Goal: Task Accomplishment & Management: Use online tool/utility

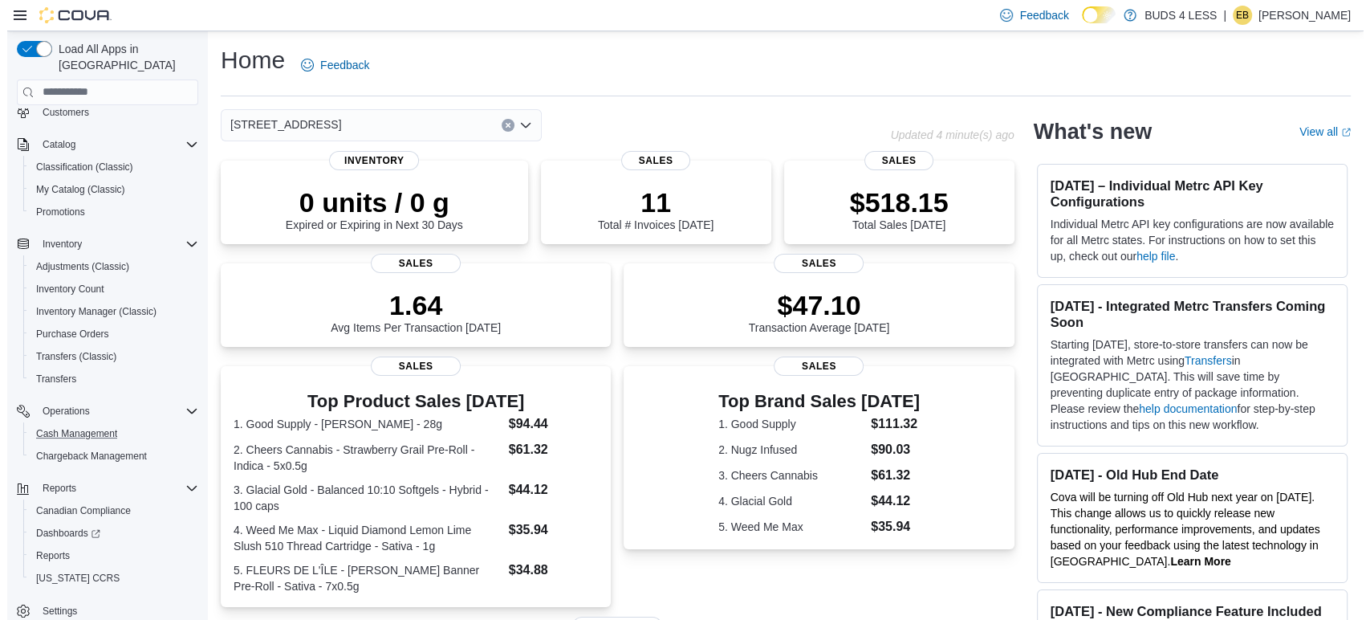
scroll to position [83, 0]
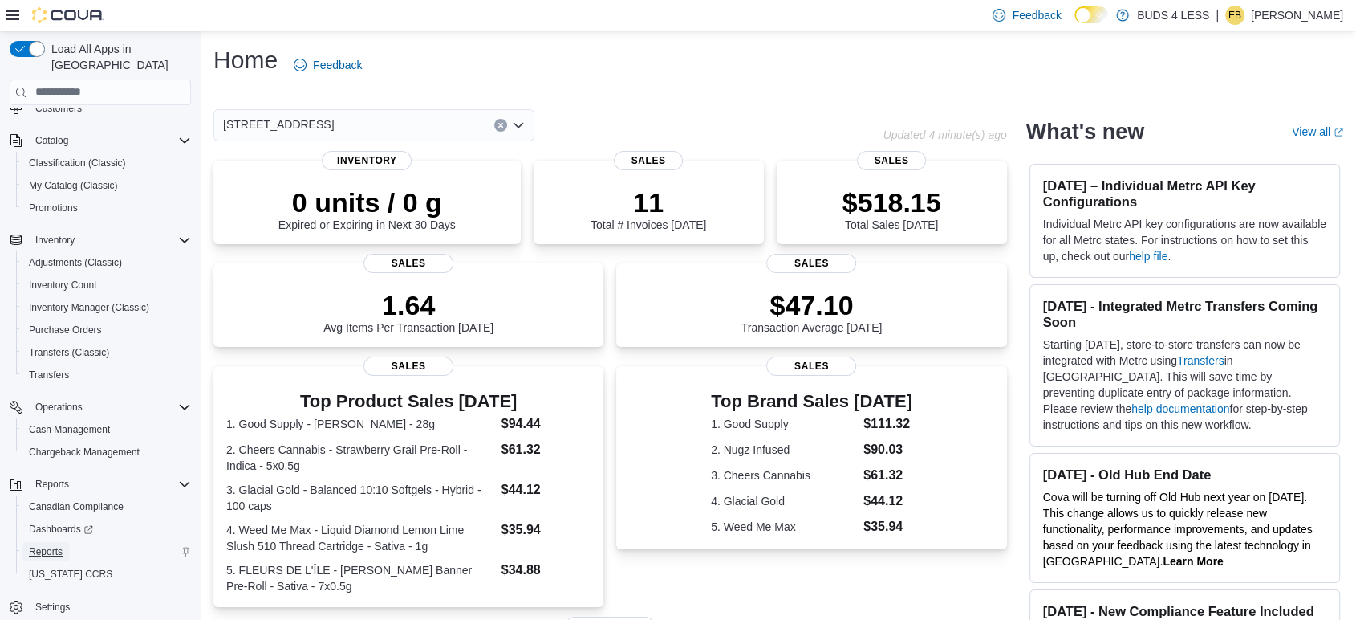
click at [55, 545] on span "Reports" at bounding box center [46, 551] width 34 height 13
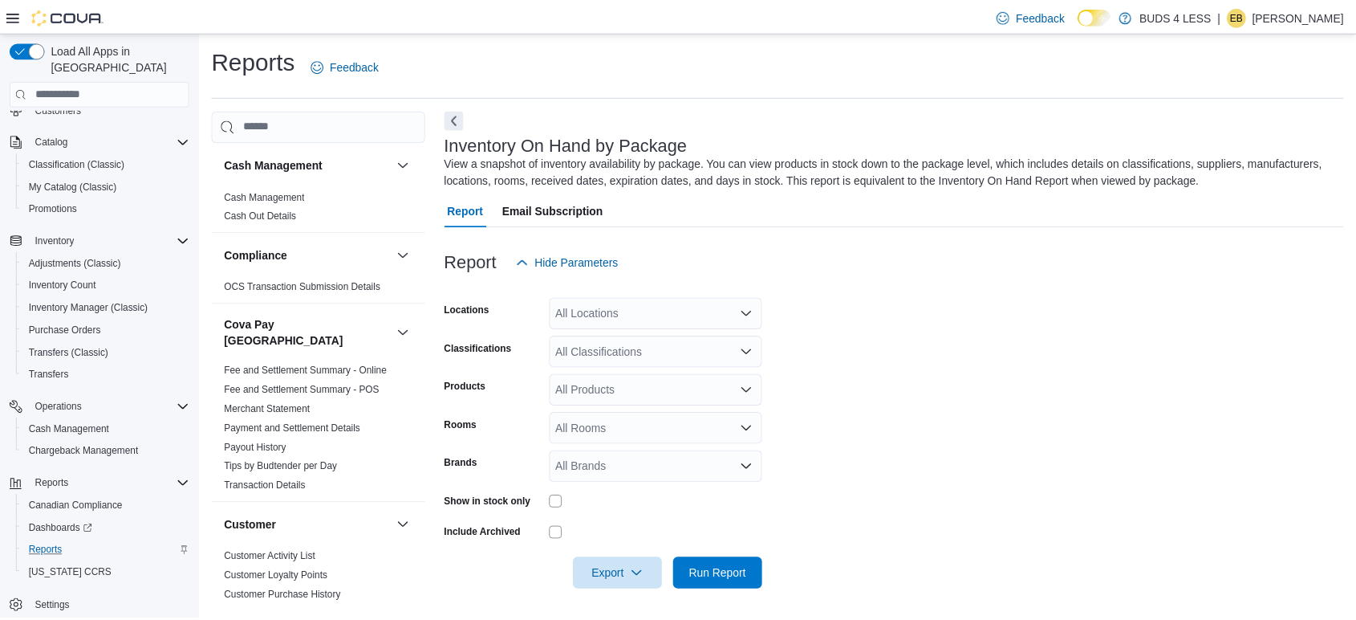
scroll to position [2, 0]
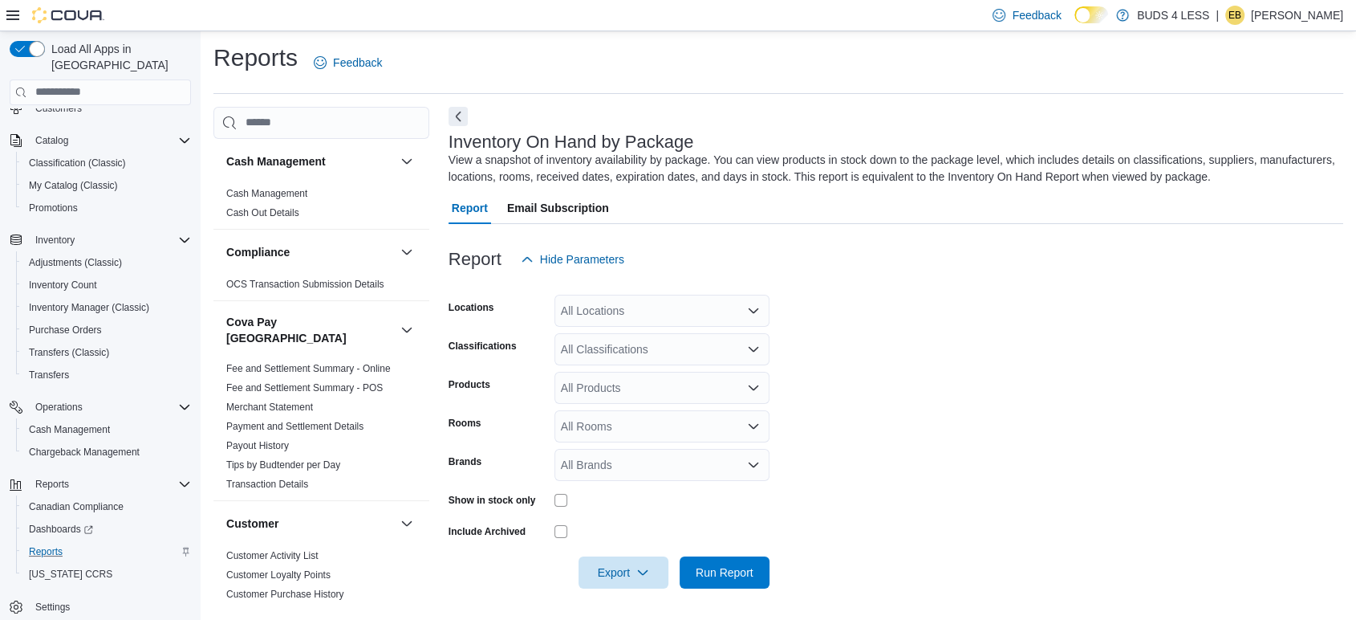
click at [660, 301] on div "All Locations" at bounding box center [662, 311] width 215 height 32
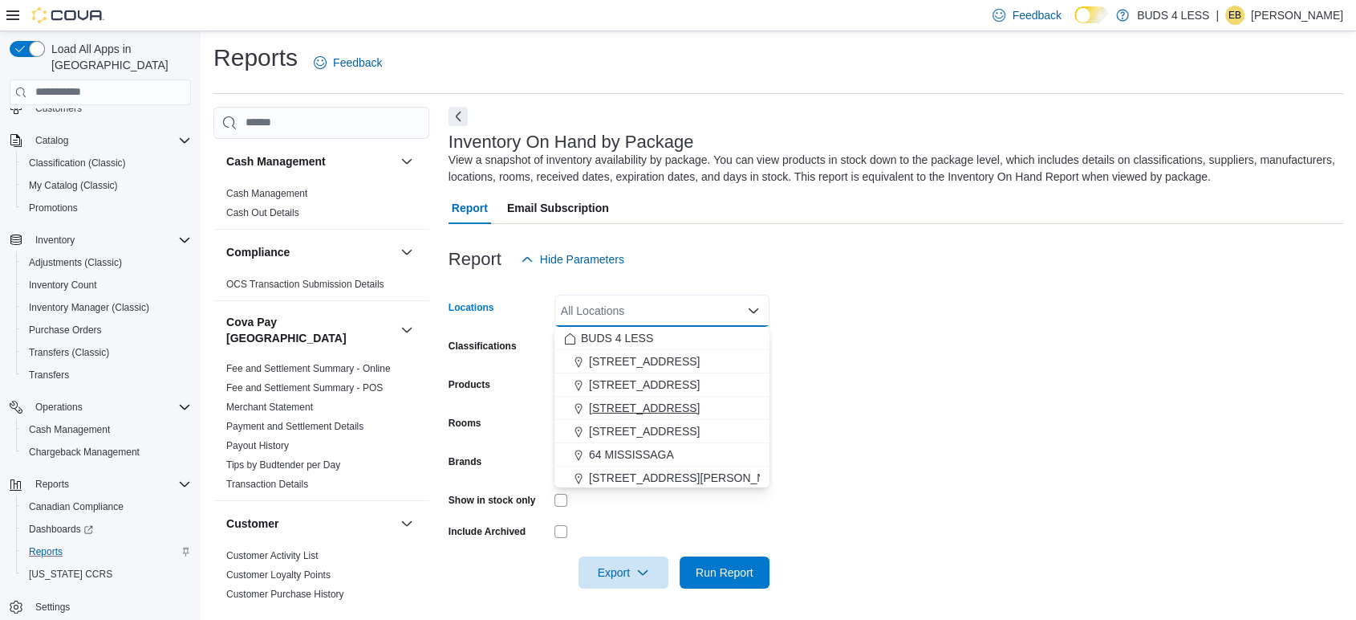
click at [663, 400] on span "[STREET_ADDRESS]" at bounding box center [644, 408] width 111 height 16
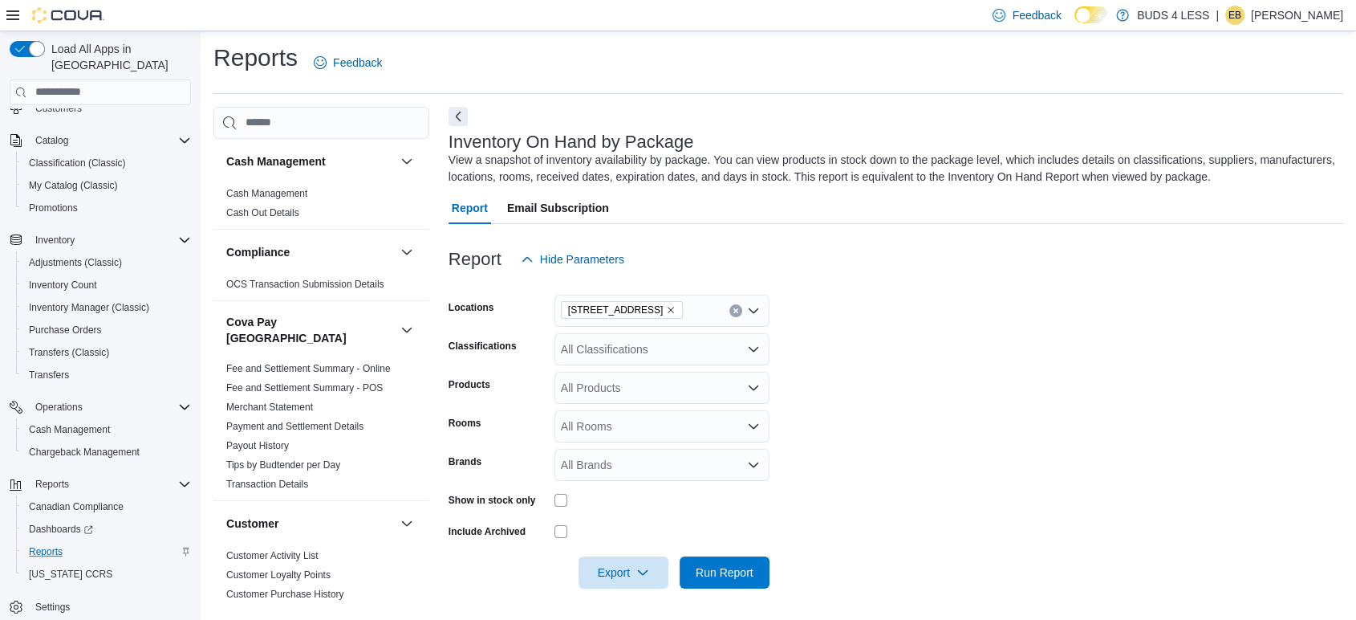
click at [919, 317] on form "Locations [STREET_ADDRESS] Classifications All Classifications Products All Pro…" at bounding box center [896, 431] width 895 height 313
click at [674, 352] on div "All Classifications" at bounding box center [662, 349] width 215 height 32
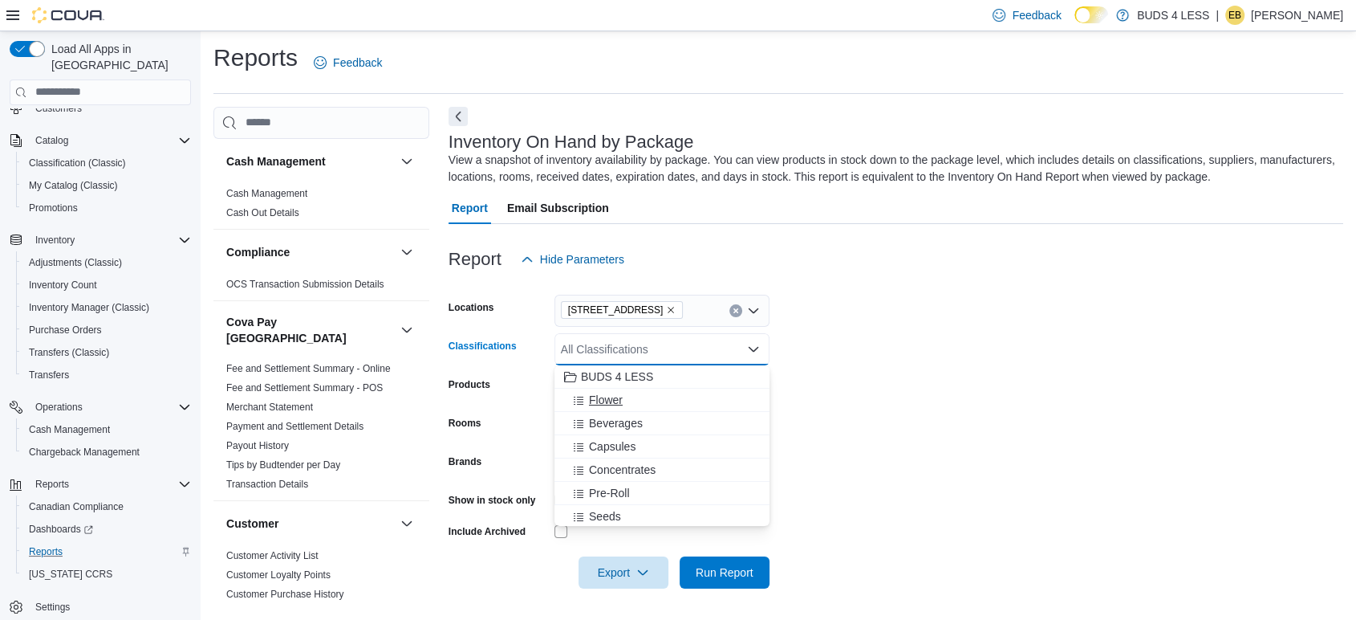
click at [597, 398] on span "Flower" at bounding box center [606, 400] width 34 height 16
click at [854, 353] on form "Locations [STREET_ADDRESS] Classifications Flower Combo box. Selected. Flower. …" at bounding box center [896, 431] width 895 height 313
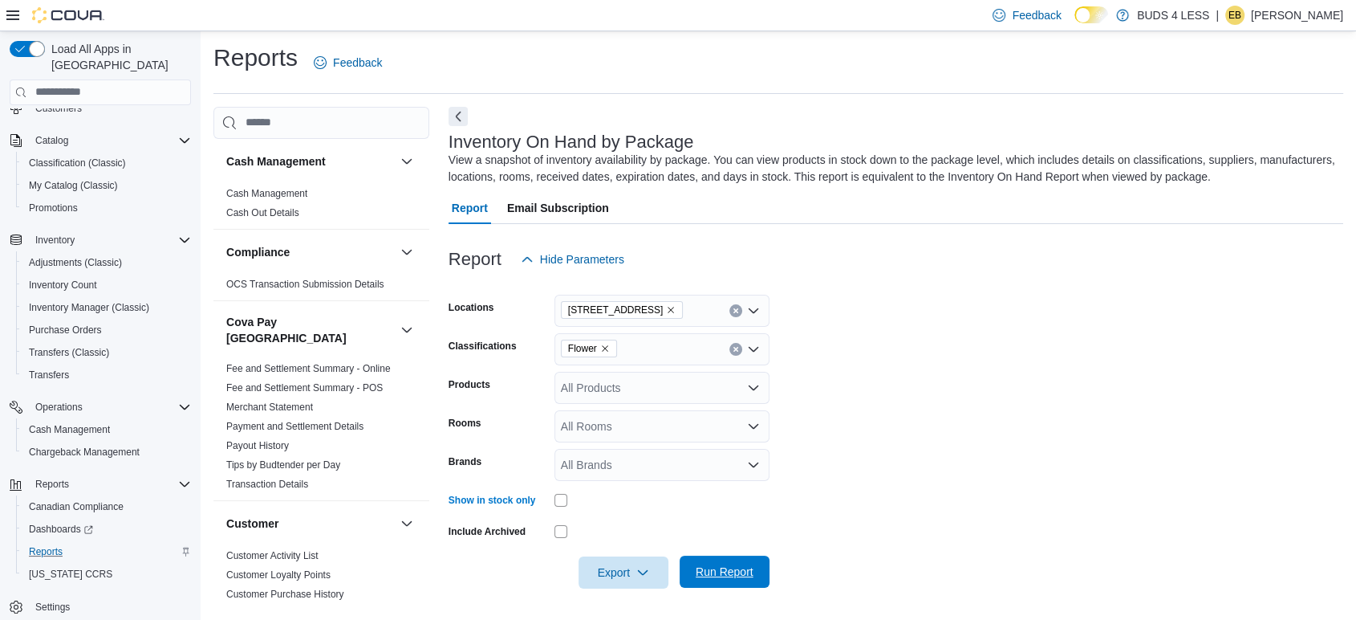
click at [718, 571] on span "Run Report" at bounding box center [725, 571] width 58 height 16
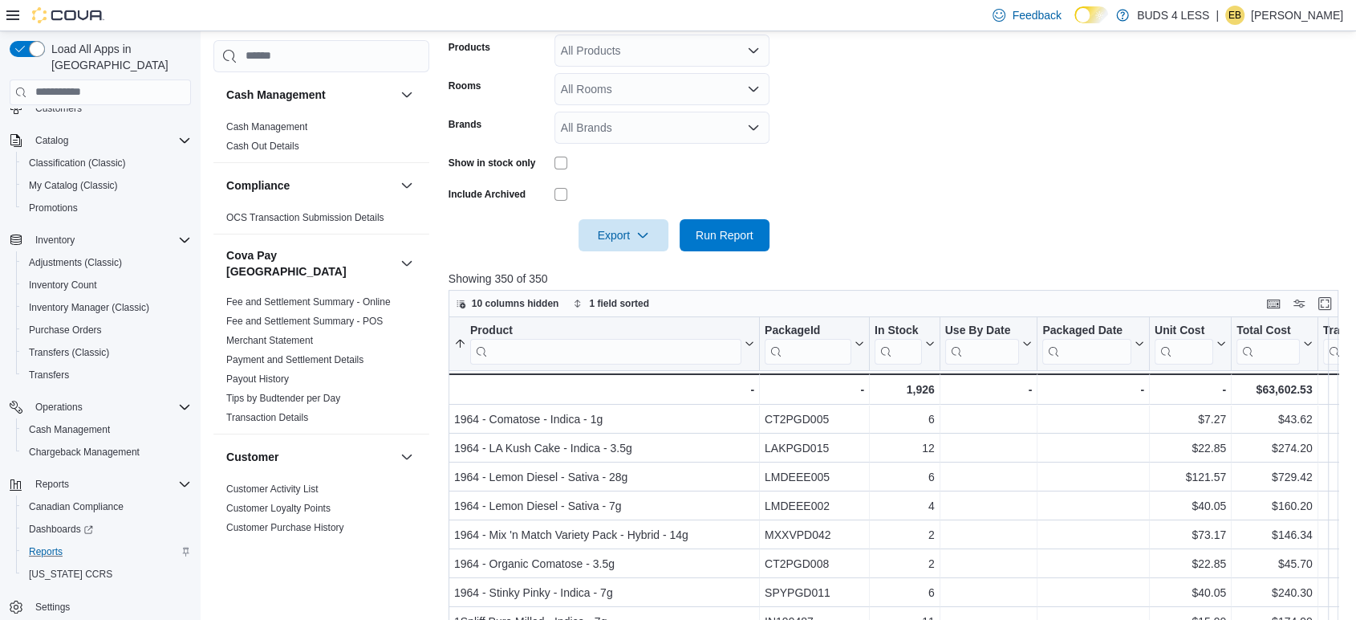
scroll to position [360, 0]
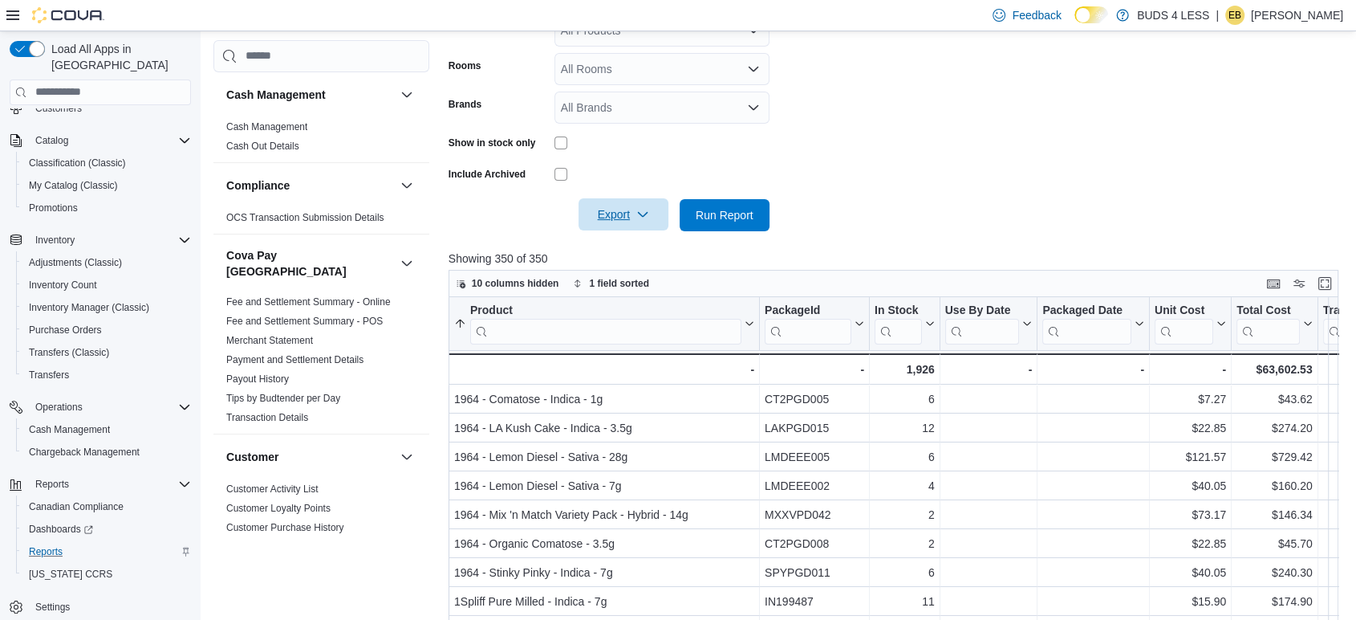
click at [593, 225] on span "Export" at bounding box center [623, 214] width 71 height 32
click at [627, 243] on span "Export to Excel" at bounding box center [626, 247] width 72 height 13
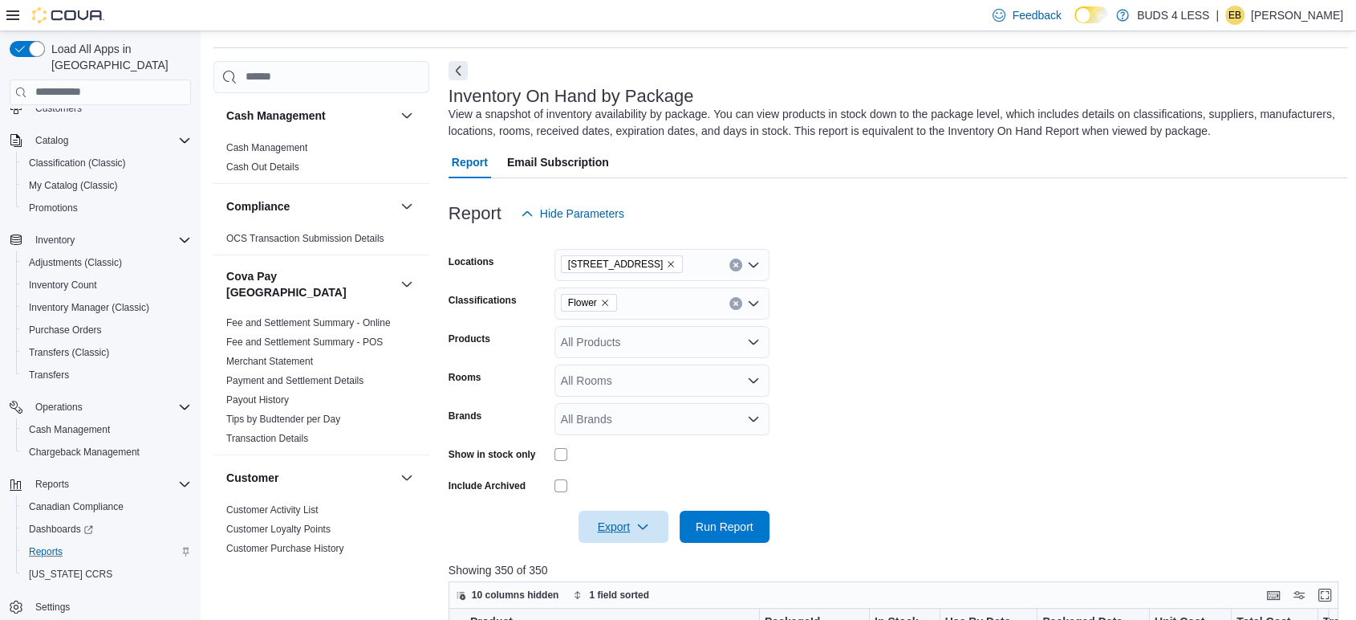
scroll to position [91, 0]
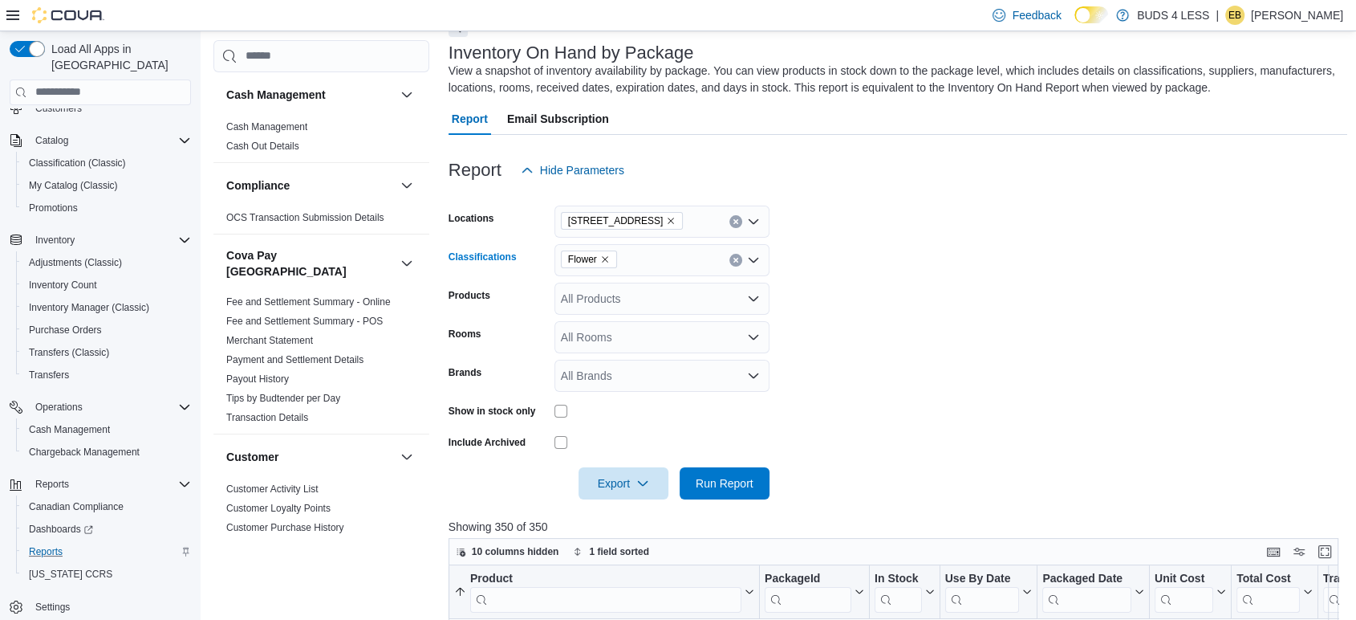
click at [737, 260] on icon "Clear input" at bounding box center [735, 260] width 4 height 4
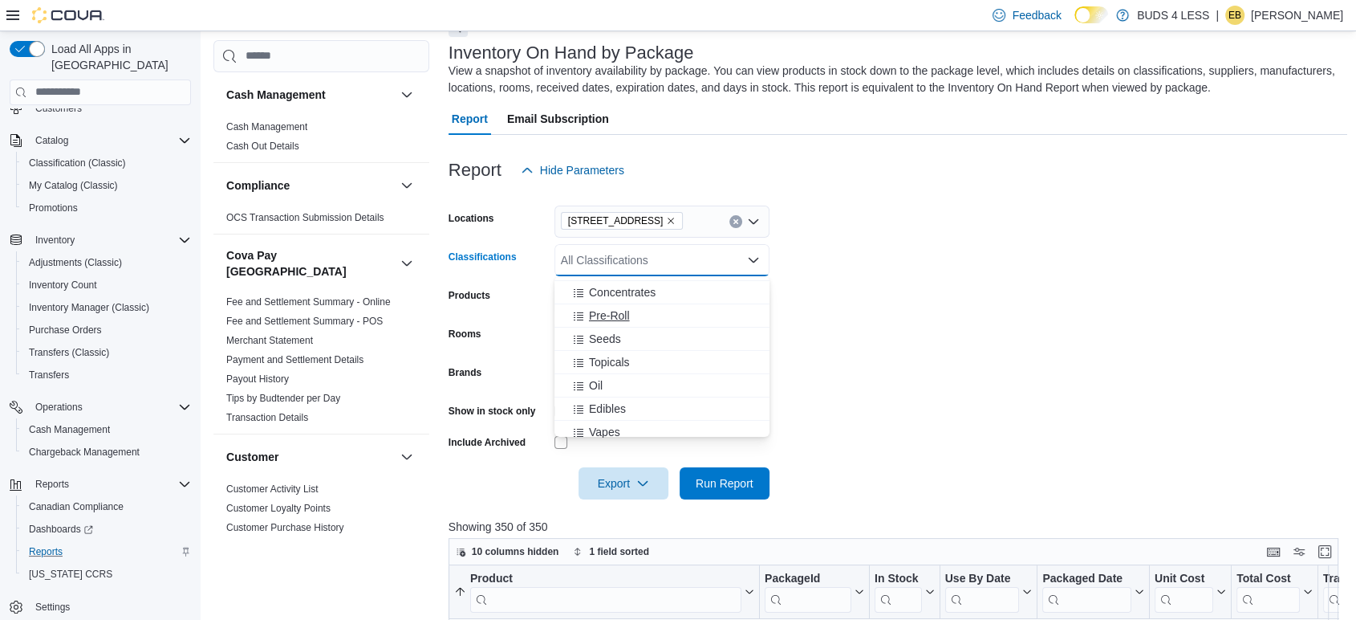
scroll to position [89, 0]
click at [610, 429] on span "Vapes" at bounding box center [604, 431] width 31 height 16
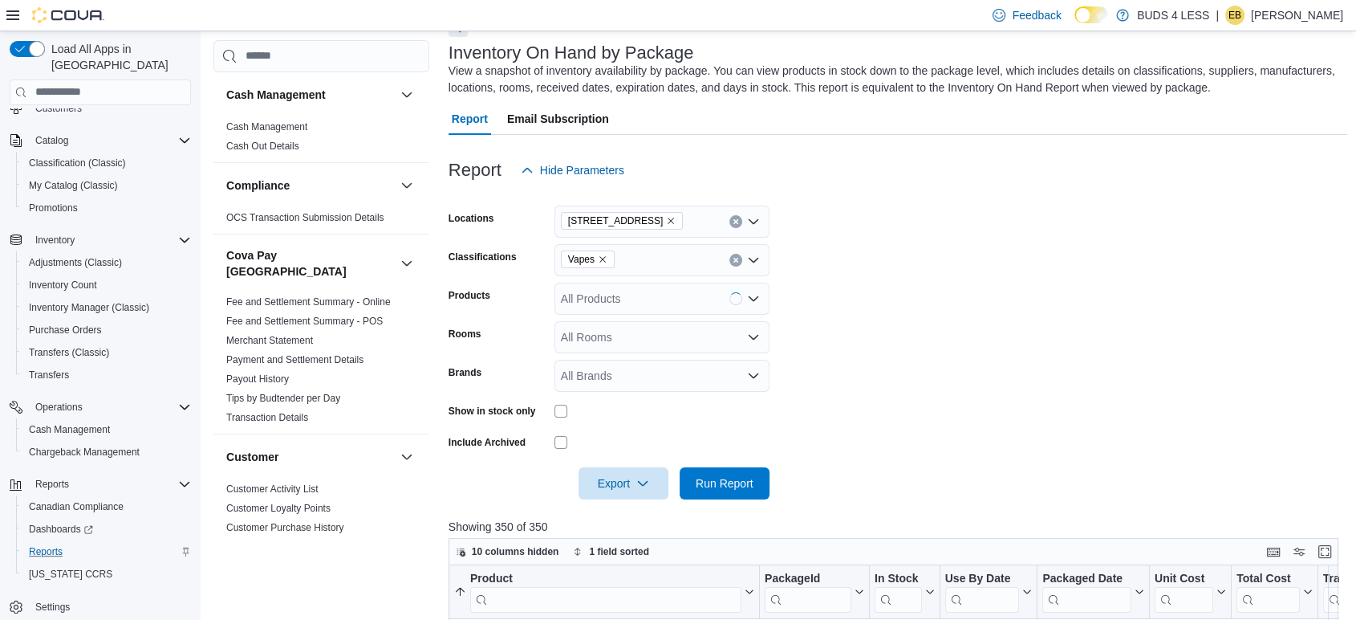
click at [989, 281] on form "Locations [STREET_ADDRESS] Classifications Vapes Products All Products Rooms Al…" at bounding box center [899, 342] width 900 height 313
click at [721, 476] on span "Run Report" at bounding box center [725, 482] width 58 height 16
click at [624, 489] on span "Export" at bounding box center [623, 482] width 71 height 32
click at [626, 512] on span "Export to Excel" at bounding box center [626, 515] width 72 height 13
click at [600, 254] on icon "Remove Vapes from selection in this group" at bounding box center [603, 259] width 10 height 10
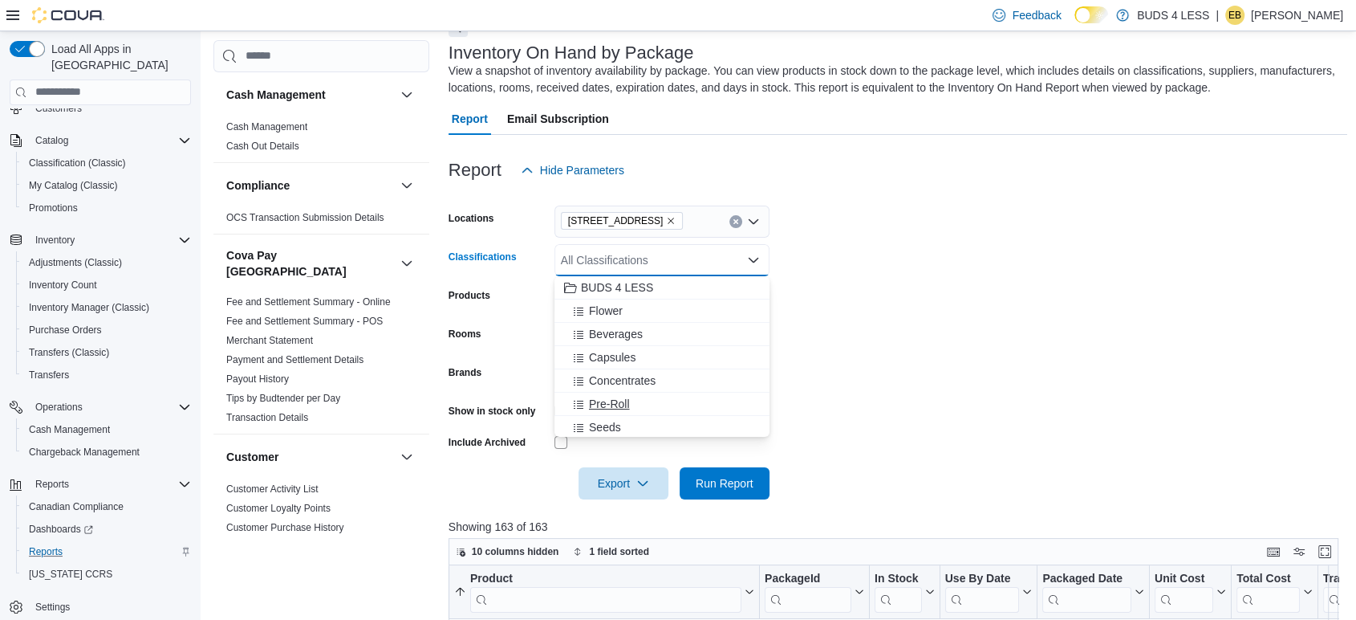
click at [636, 400] on div "Pre-Roll" at bounding box center [662, 404] width 196 height 16
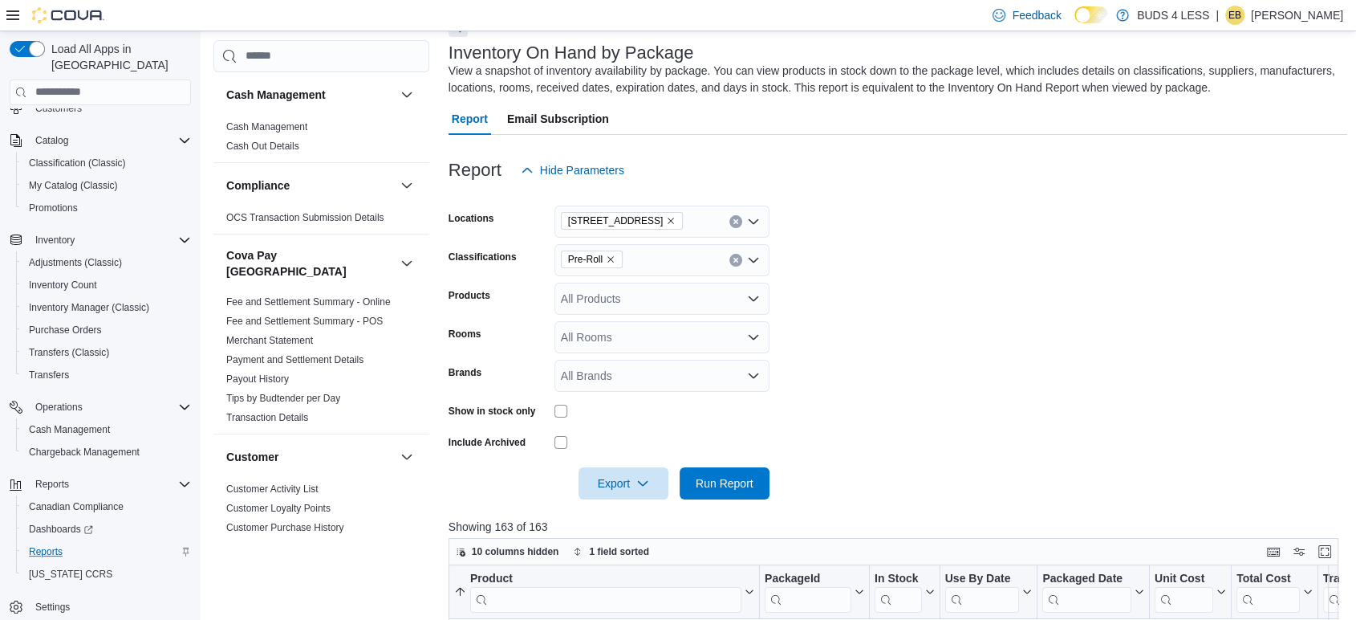
click at [872, 403] on form "Locations [STREET_ADDRESS] Classifications Pre-Roll Products All Products Rooms…" at bounding box center [899, 342] width 900 height 313
click at [713, 486] on span "Run Report" at bounding box center [725, 482] width 58 height 16
click at [630, 480] on span "Export" at bounding box center [623, 482] width 71 height 32
click at [640, 514] on span "Export to Excel" at bounding box center [626, 515] width 72 height 13
